Goal: Check status: Check status

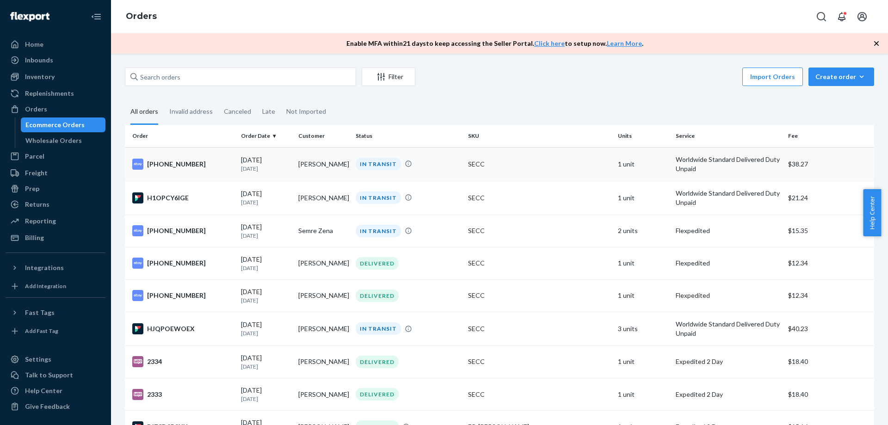
click at [327, 170] on td "[PERSON_NAME]" at bounding box center [323, 164] width 57 height 34
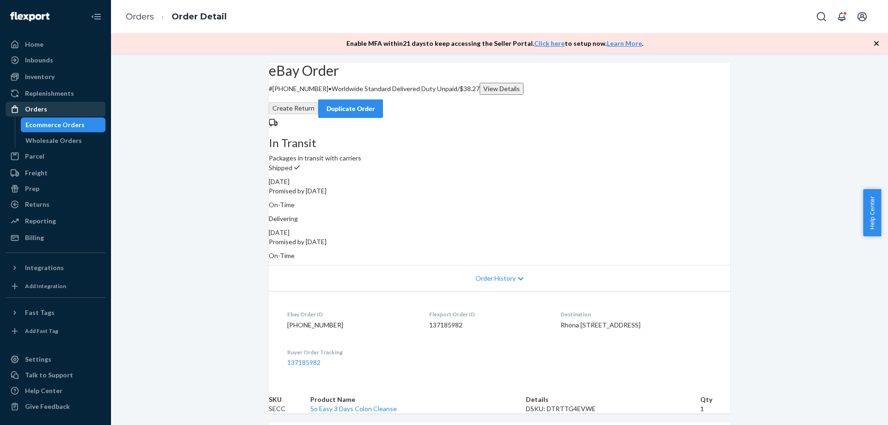
click at [37, 108] on div "Orders" at bounding box center [36, 109] width 22 height 9
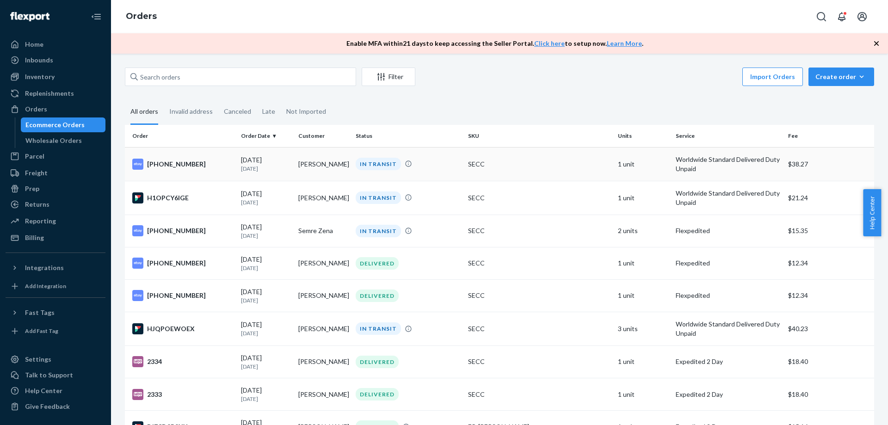
click at [273, 168] on p "[DATE]" at bounding box center [266, 169] width 50 height 8
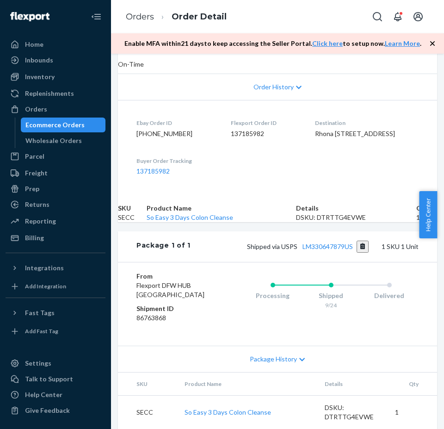
scroll to position [320, 0]
click at [42, 76] on div "Inventory" at bounding box center [40, 76] width 30 height 9
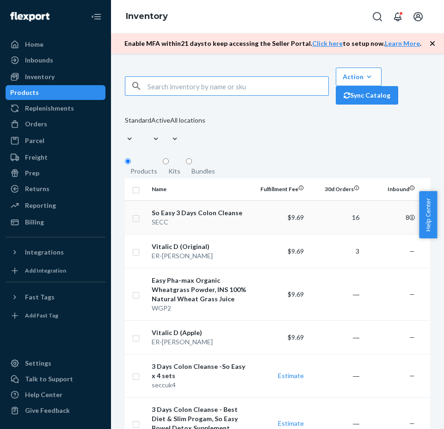
click at [277, 214] on td "$9.69" at bounding box center [279, 217] width 55 height 34
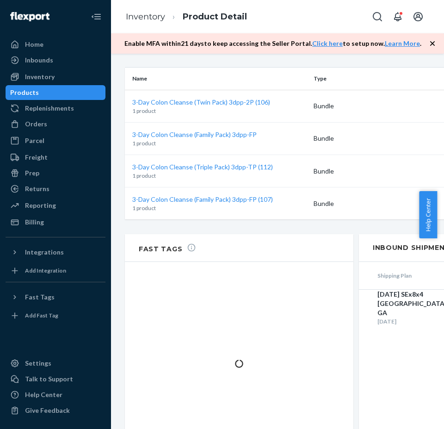
scroll to position [887, 0]
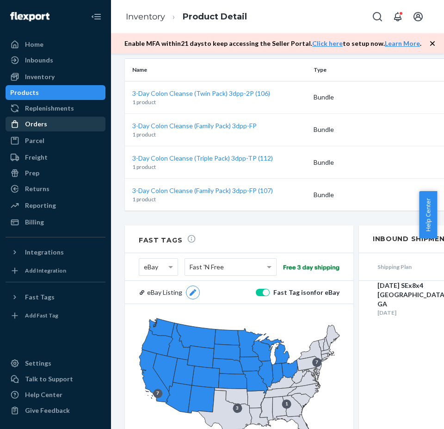
click at [30, 126] on div "Orders" at bounding box center [36, 123] width 22 height 9
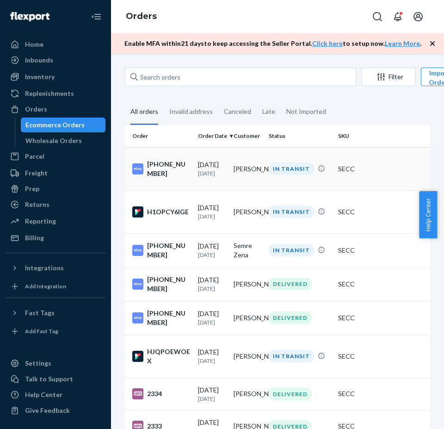
click at [211, 180] on td "[DATE] [DATE]" at bounding box center [212, 168] width 36 height 43
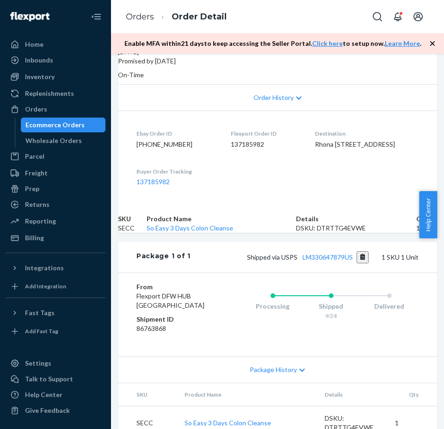
scroll to position [231, 0]
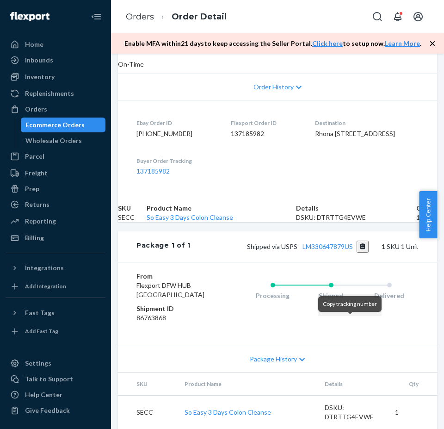
click at [357, 252] on button "Copy tracking number" at bounding box center [363, 246] width 12 height 12
